Goal: Transaction & Acquisition: Download file/media

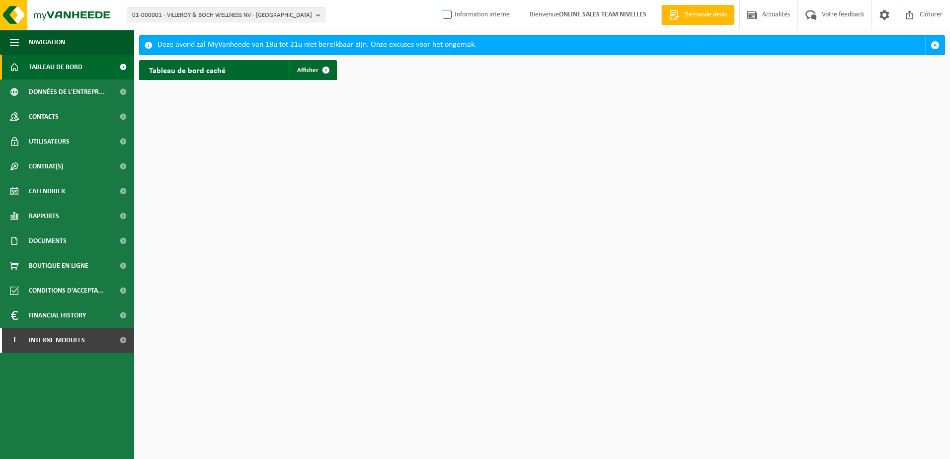
click at [447, 13] on label "Information interne" at bounding box center [475, 14] width 69 height 15
click at [439, 0] on input "Information interne" at bounding box center [439, 0] width 0 height 0
checkbox input "true"
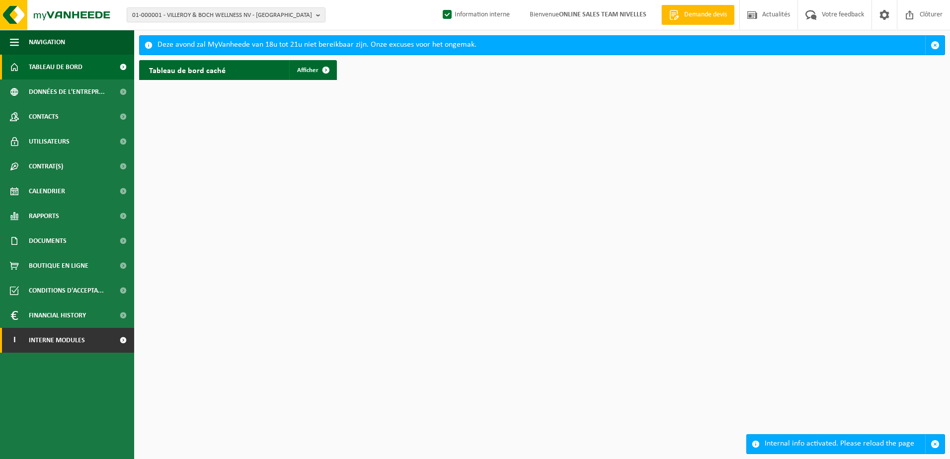
click at [126, 338] on span at bounding box center [123, 340] width 22 height 25
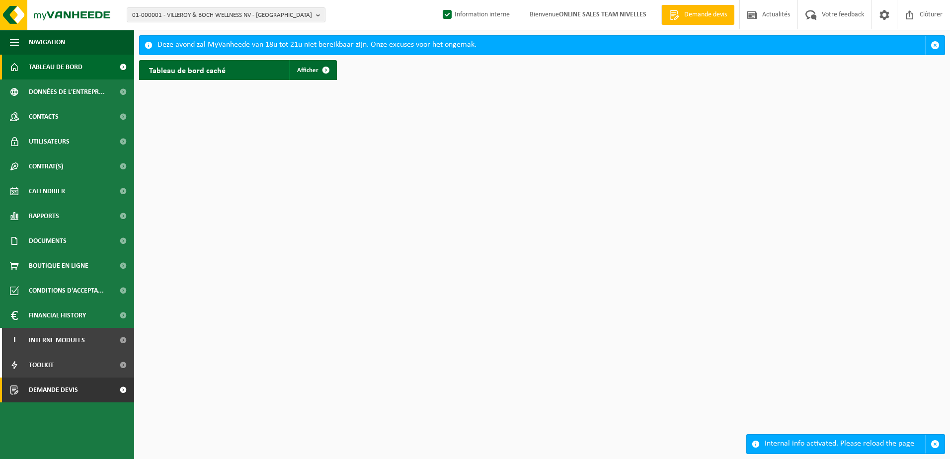
click at [121, 391] on span at bounding box center [123, 390] width 22 height 25
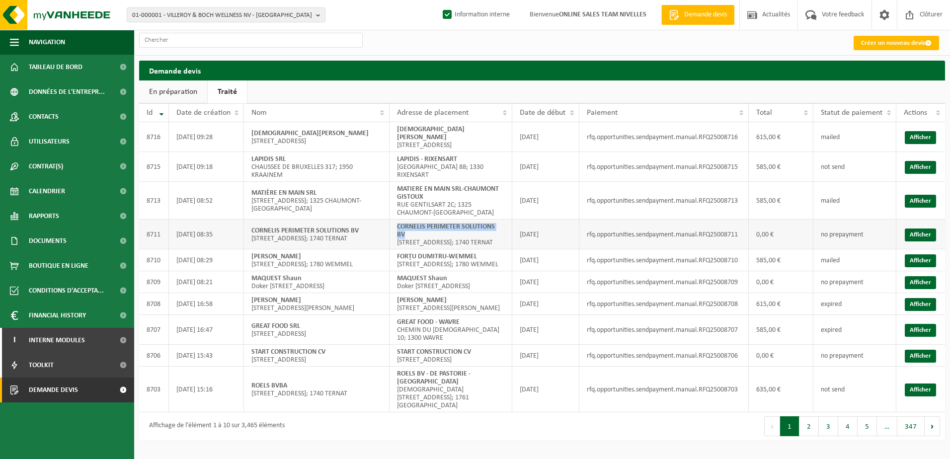
drag, startPoint x: 504, startPoint y: 218, endPoint x: 398, endPoint y: 216, distance: 106.4
click at [398, 220] on td "CORNELIS PERIMETER SOLUTIONS BV PREFLEXBAAN 450; 1740 TERNAT" at bounding box center [451, 235] width 123 height 30
copy strong "CORNELIS PERIMETER SOLUTIONS BV"
click at [321, 15] on b "button" at bounding box center [320, 15] width 9 height 14
paste input "10-964067"
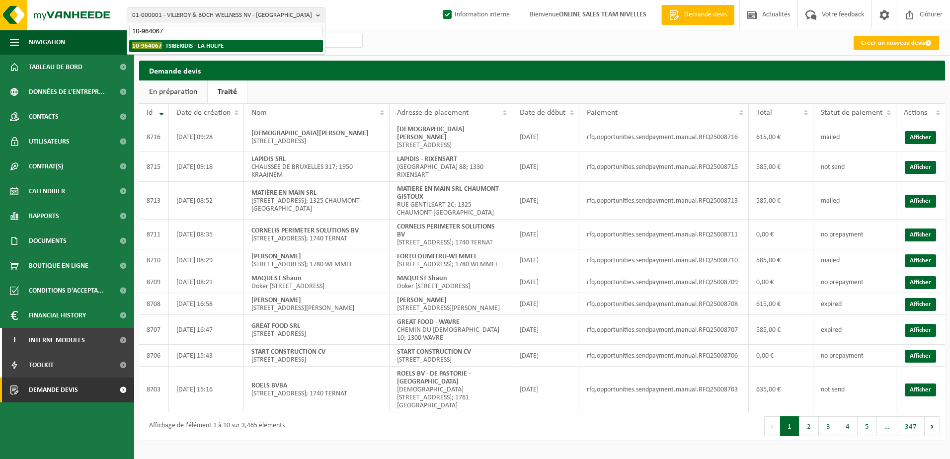
type input "10-964067"
click at [220, 43] on strong "10-964067 - TSIBERIDIS - LA HULPE" at bounding box center [177, 45] width 91 height 7
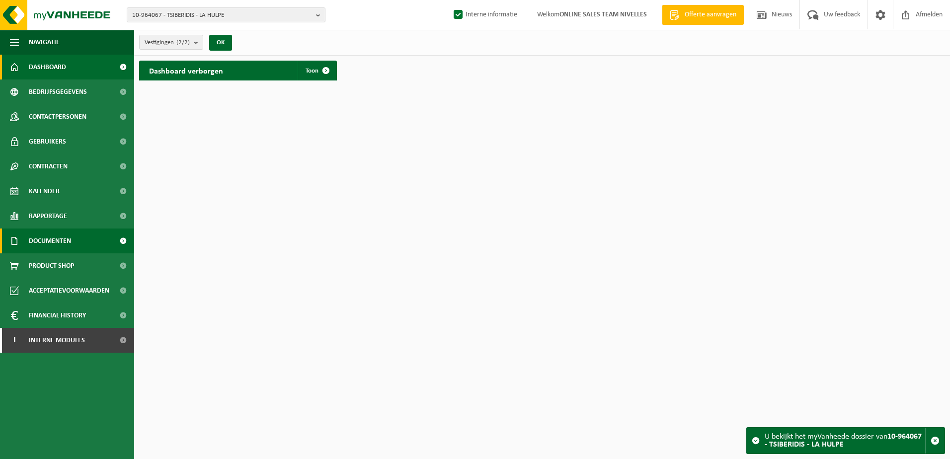
click at [59, 241] on span "Documenten" at bounding box center [50, 241] width 42 height 25
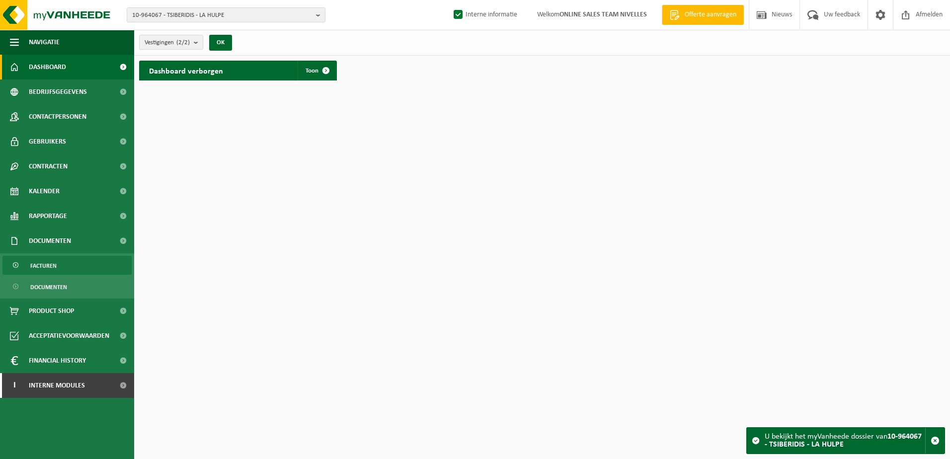
click at [59, 264] on link "Facturen" at bounding box center [66, 265] width 129 height 19
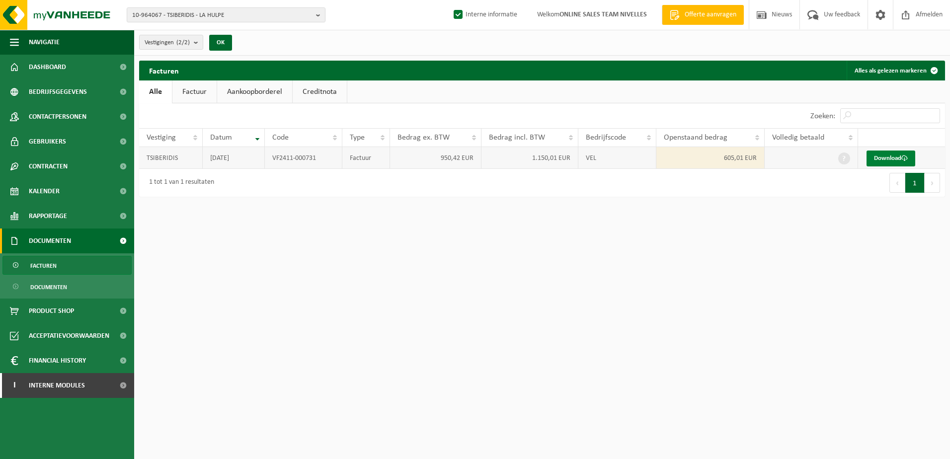
click at [894, 154] on link "Download" at bounding box center [891, 159] width 49 height 16
